Goal: Task Accomplishment & Management: Manage account settings

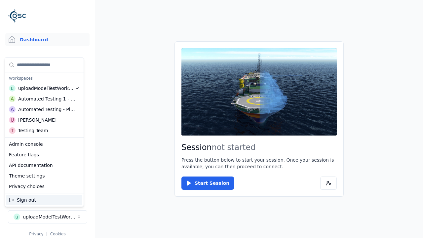
click at [44, 109] on div "Automated Testing - Playwright" at bounding box center [46, 109] width 57 height 7
click at [211, 119] on html "Support Dashboard Assets 3D Models Scenes Datasets Recordings Support Documenta…" at bounding box center [211, 119] width 423 height 238
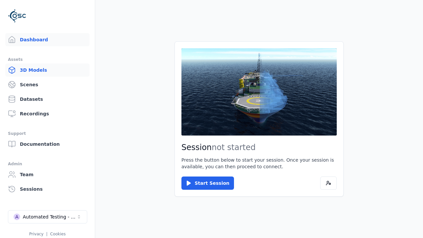
click at [47, 70] on link "3D Models" at bounding box center [47, 69] width 84 height 13
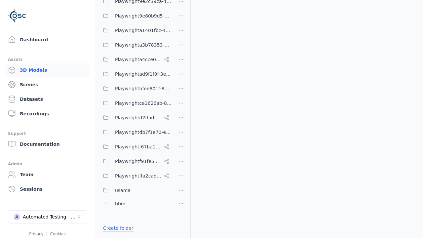
click at [116, 228] on link "Create folder" at bounding box center [118, 228] width 30 height 7
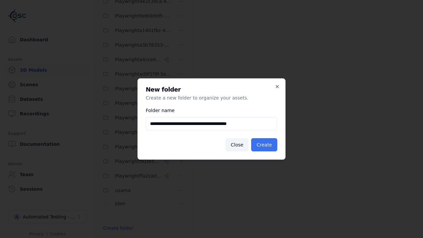
type input "**********"
click at [265, 145] on button "Create" at bounding box center [264, 144] width 26 height 13
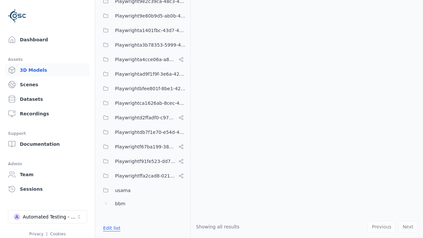
click at [110, 228] on button "Edit list" at bounding box center [111, 228] width 25 height 12
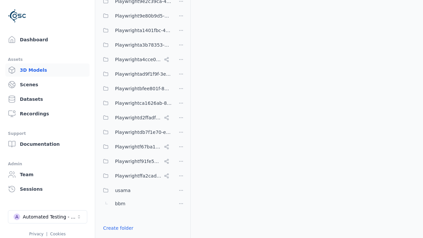
click at [181, 119] on html "Support Dashboard Assets 3D Models Scenes Datasets Recordings Support Documenta…" at bounding box center [211, 119] width 423 height 238
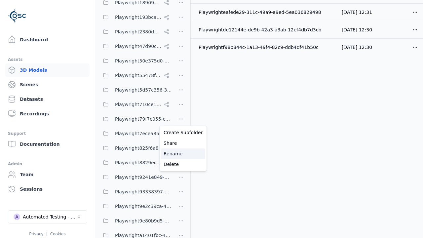
click at [181, 154] on div "Rename" at bounding box center [183, 153] width 44 height 11
